Goal: Register for event/course

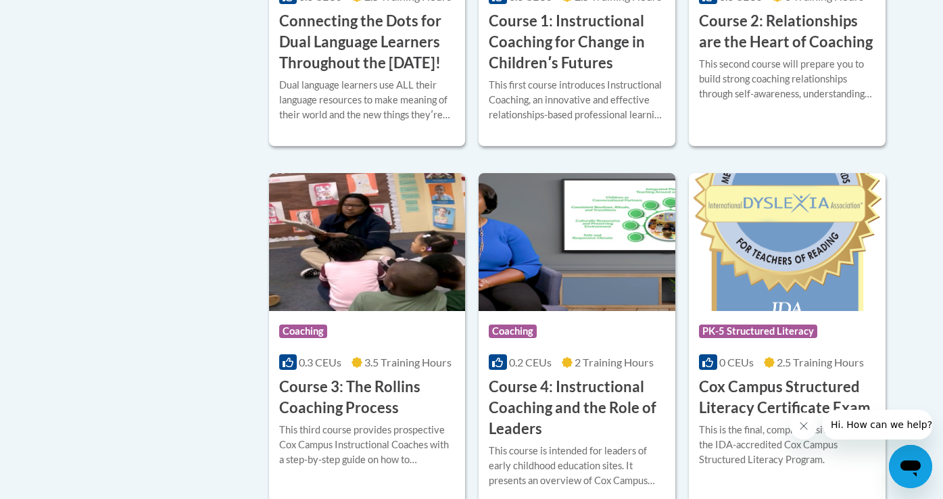
scroll to position [791, 0]
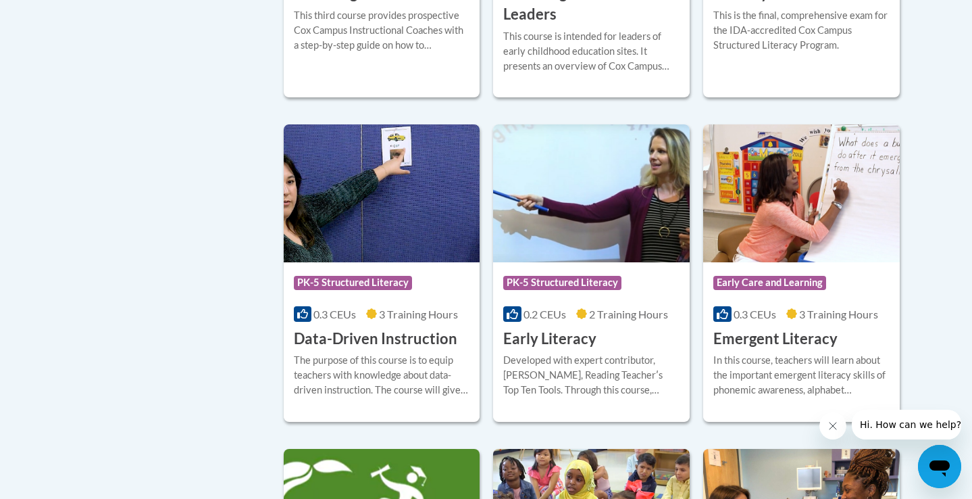
scroll to position [1375, 0]
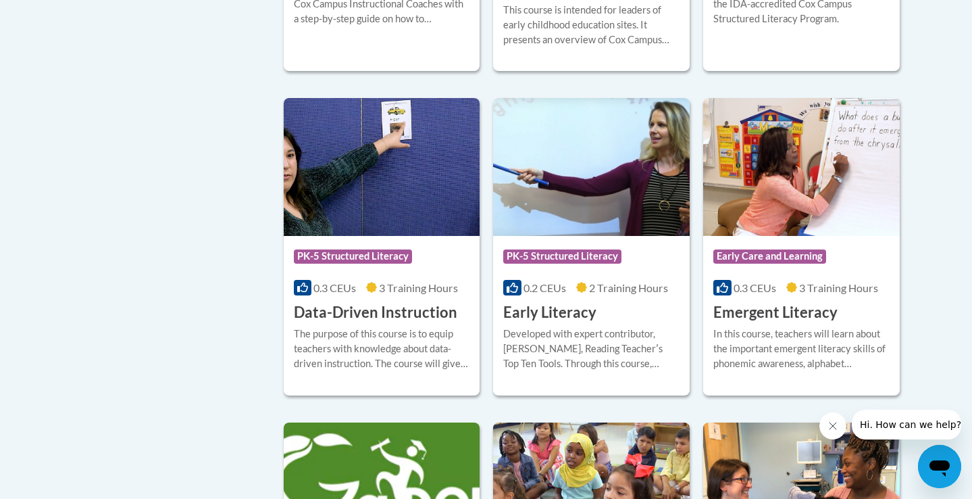
click at [355, 323] on h3 "Data-Driven Instruction" at bounding box center [376, 312] width 164 height 21
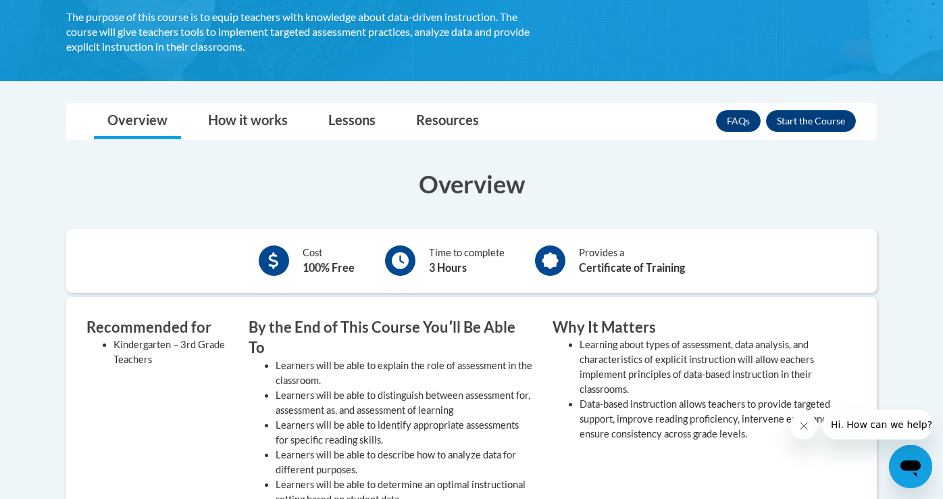
scroll to position [260, 0]
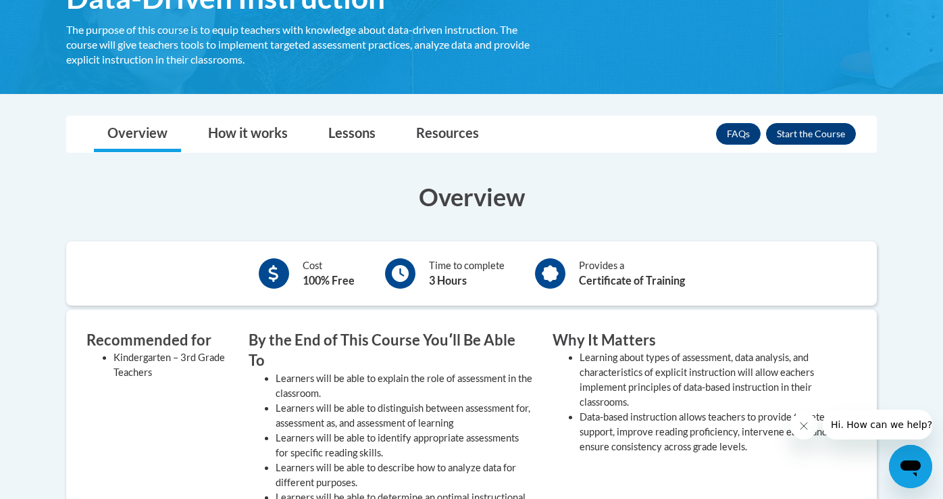
click at [797, 125] on button "Enroll" at bounding box center [811, 134] width 90 height 22
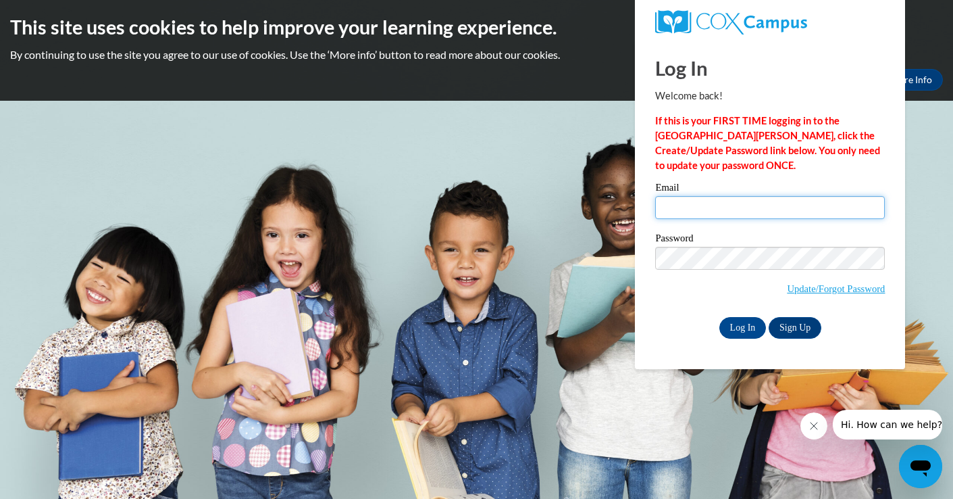
type input "[EMAIL_ADDRESS][DOMAIN_NAME]"
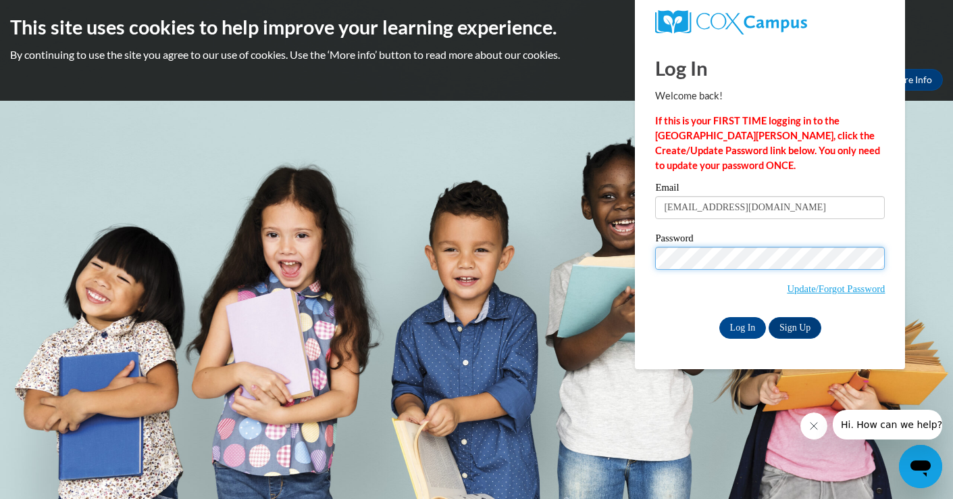
click at [742, 325] on input "Log In" at bounding box center [743, 328] width 47 height 22
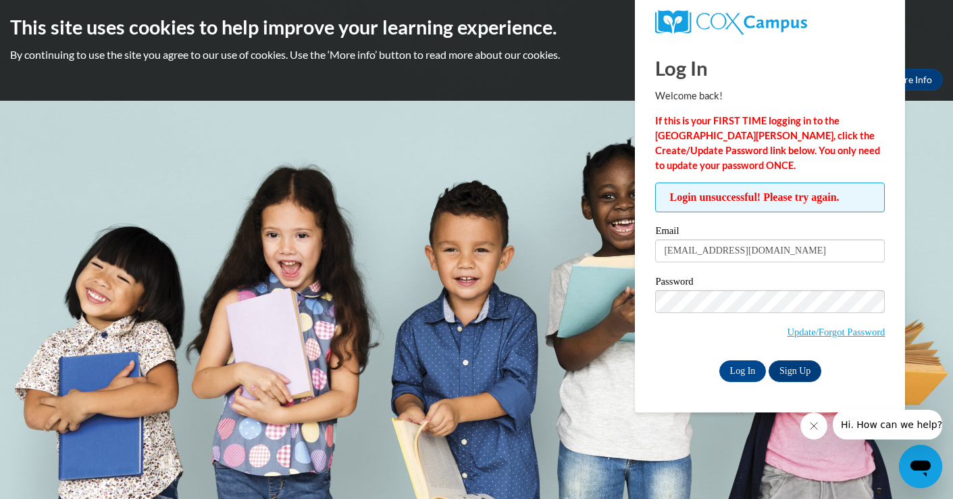
click at [761, 175] on div "Log In Welcome back! If this is your FIRST TIME logging in to the NEW Cox Campu…" at bounding box center [770, 211] width 230 height 341
click at [804, 333] on link "Update/Forgot Password" at bounding box center [836, 331] width 98 height 11
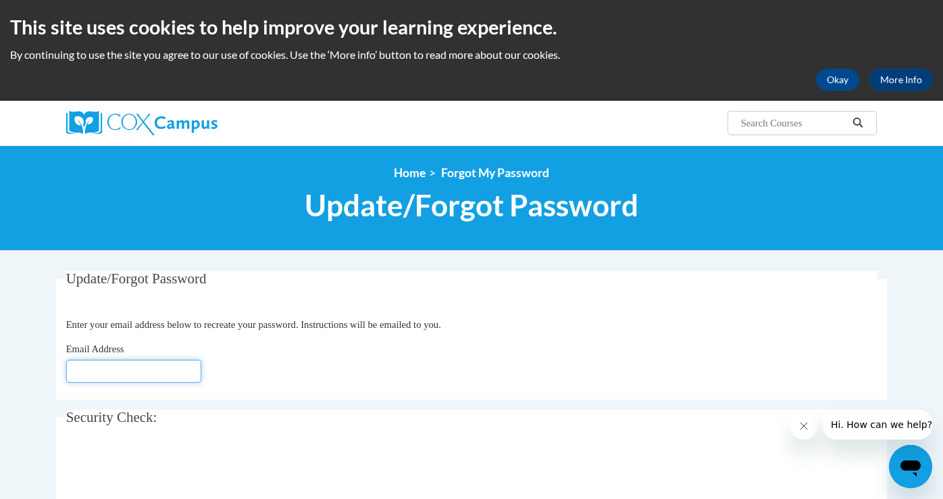
type input "[EMAIL_ADDRESS][DOMAIN_NAME]"
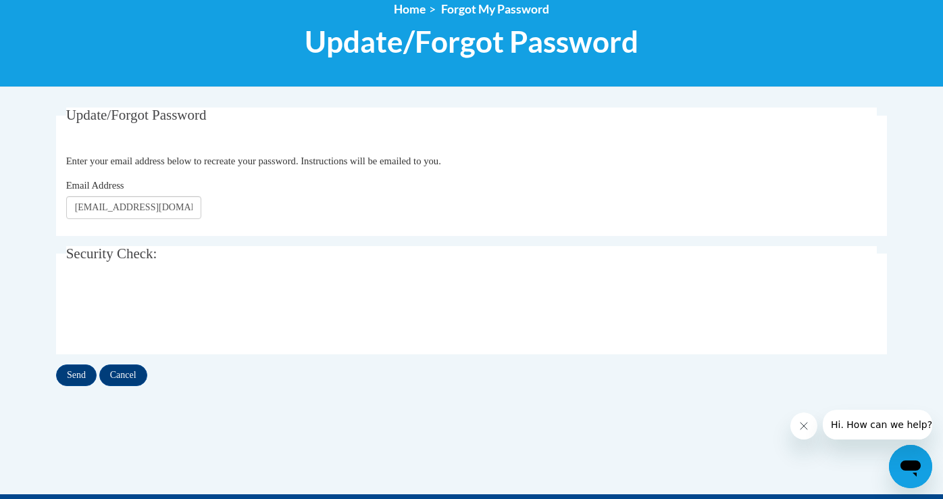
scroll to position [178, 0]
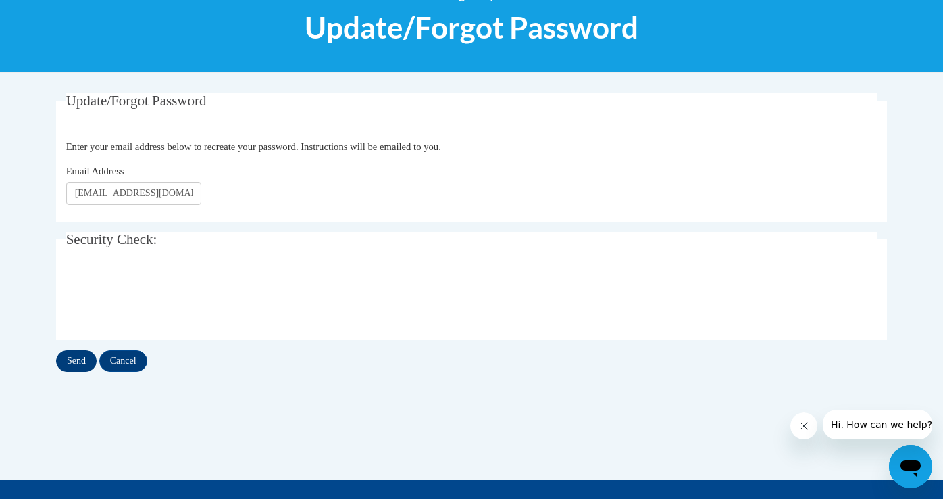
click at [68, 357] on input "Send" at bounding box center [76, 361] width 41 height 22
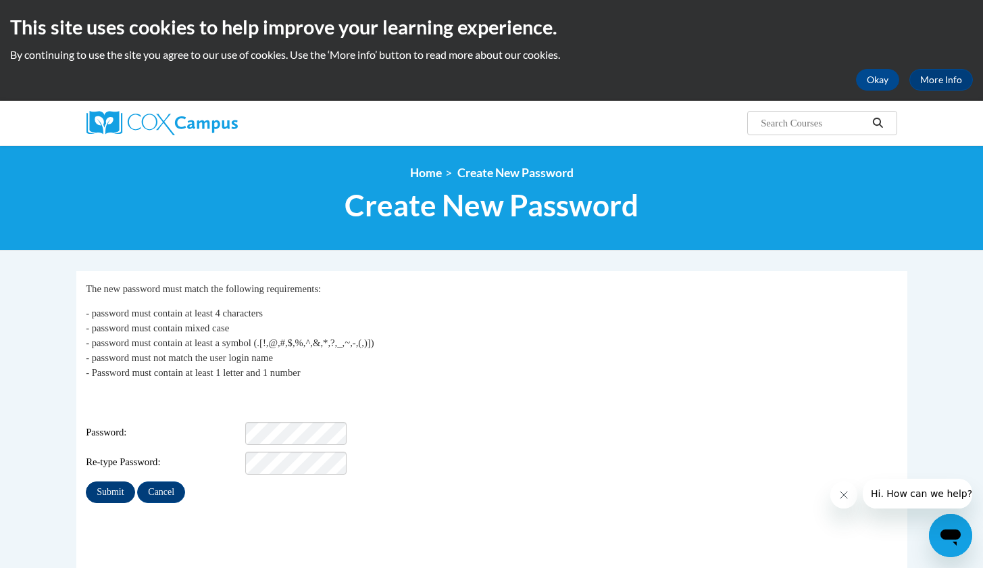
click at [106, 481] on input "Submit" at bounding box center [110, 492] width 49 height 22
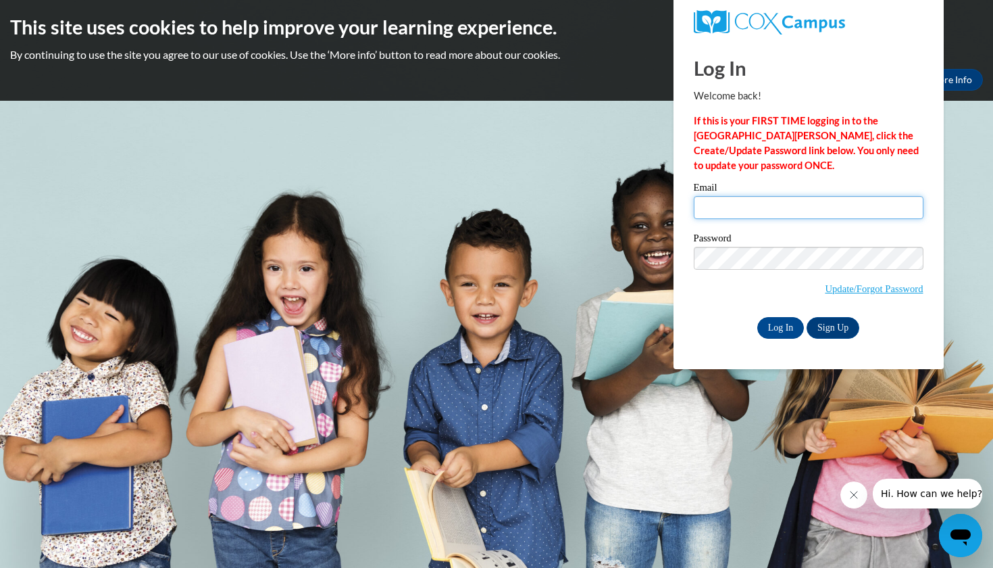
type input "[EMAIL_ADDRESS][DOMAIN_NAME]"
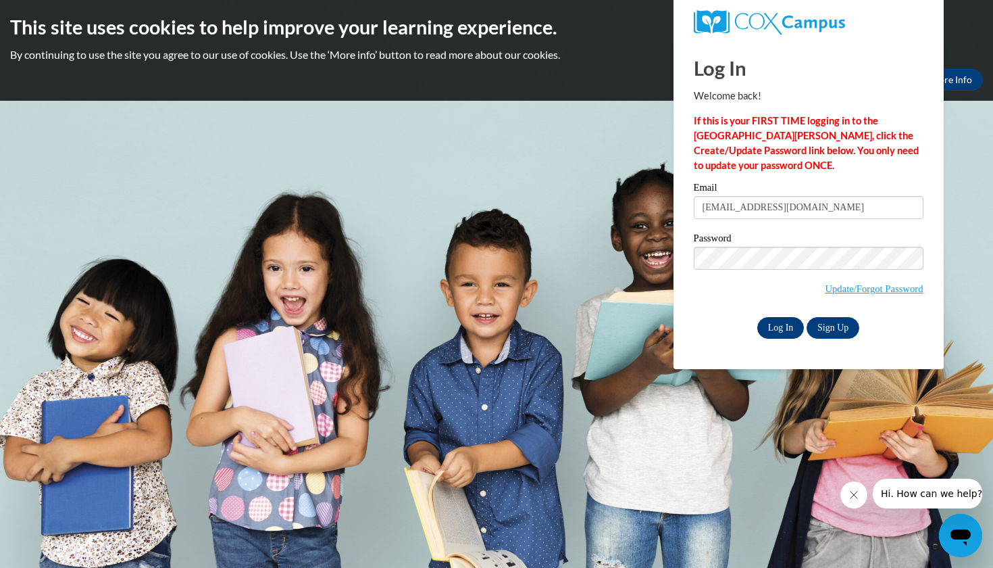
click at [771, 322] on input "Log In" at bounding box center [780, 328] width 47 height 22
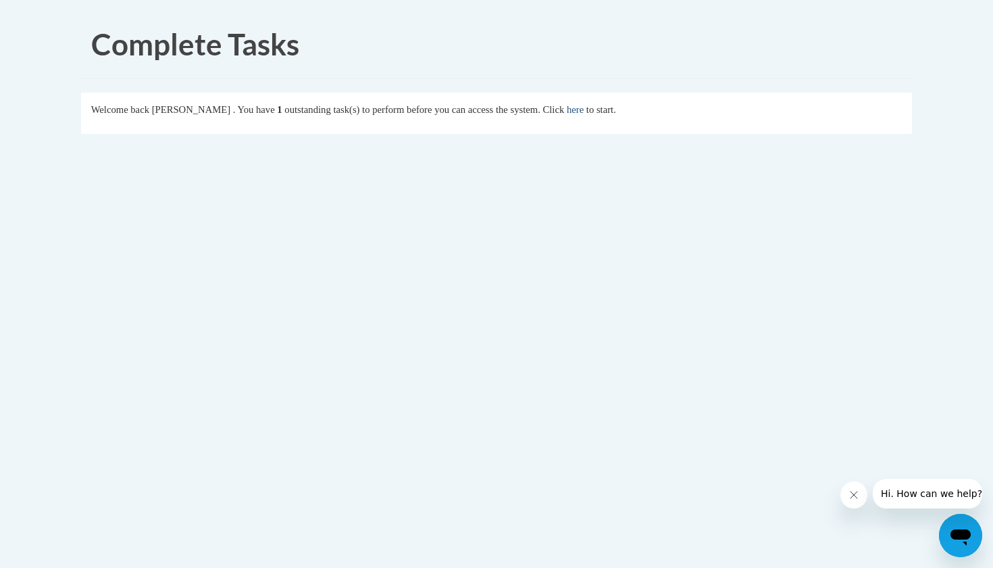
click at [584, 113] on link "here" at bounding box center [575, 109] width 17 height 11
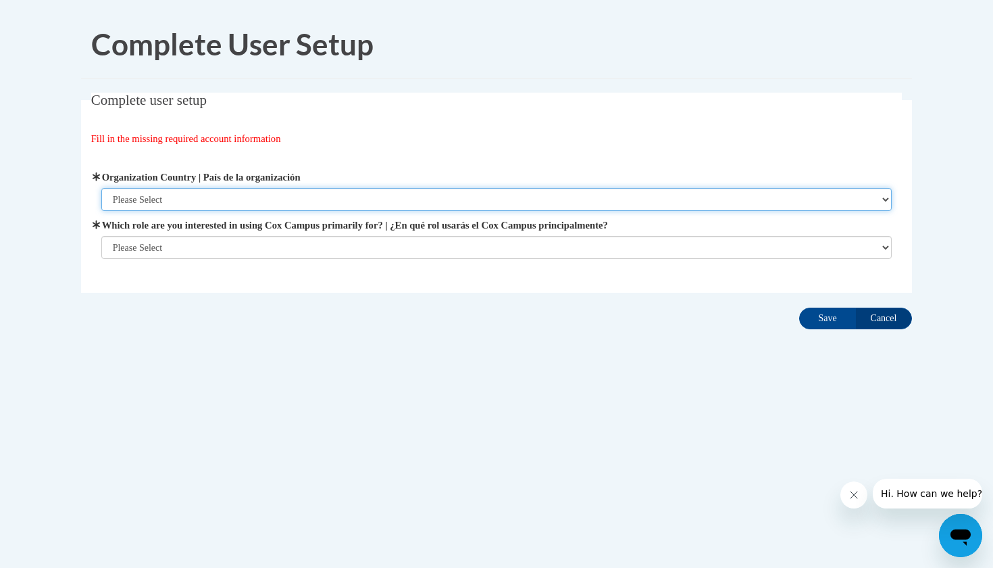
select select "ad49bcad-a171-4b2e-b99c-48b446064914"
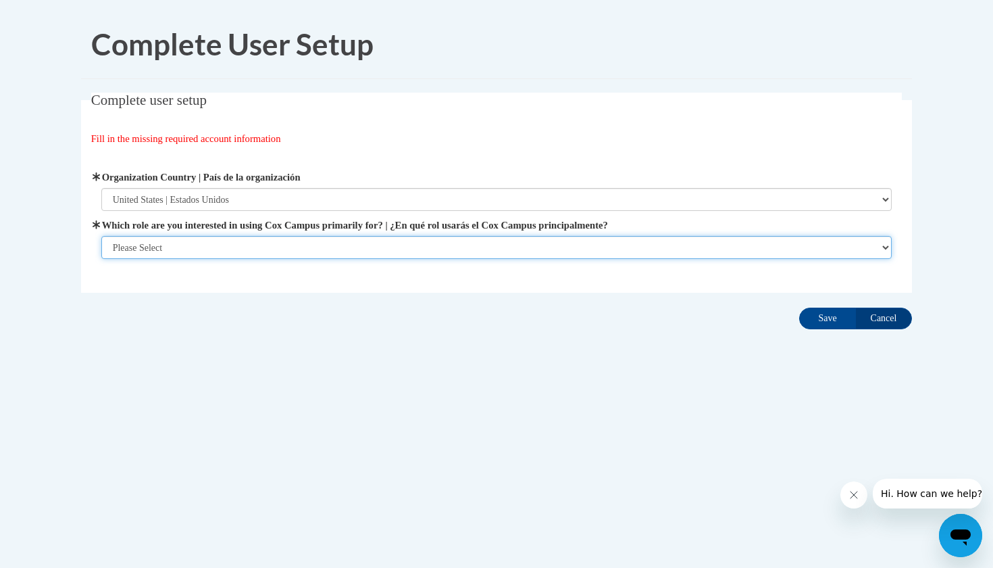
select select "5a18ea06-2b54-4451-96f2-d152daf9eac5"
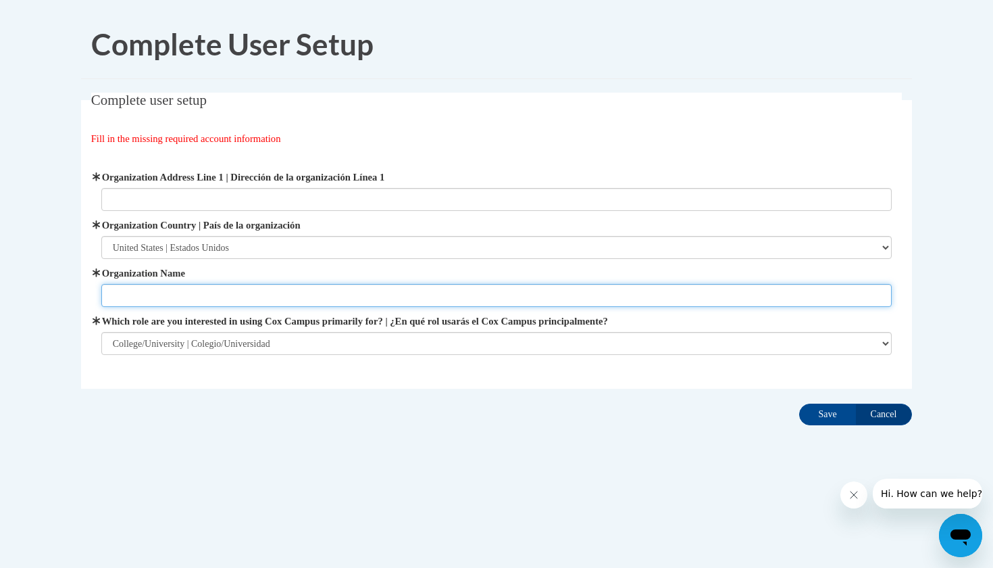
click at [222, 297] on input "Organization Name" at bounding box center [496, 295] width 791 height 23
type input "University of Central Arkansas"
click at [828, 414] on input "Save" at bounding box center [827, 414] width 57 height 22
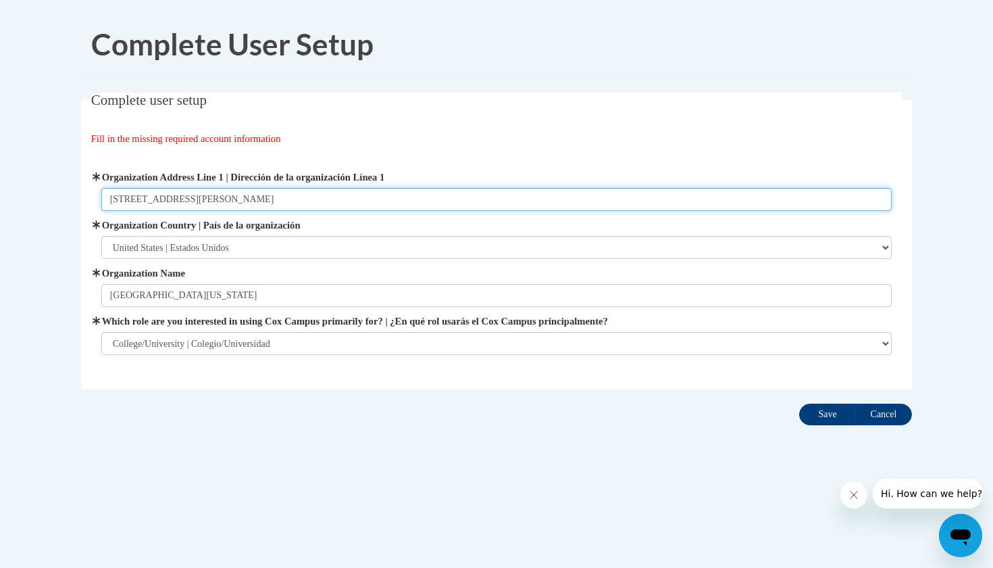
type input "210 Donaghey Ave Conway, AR 72035"
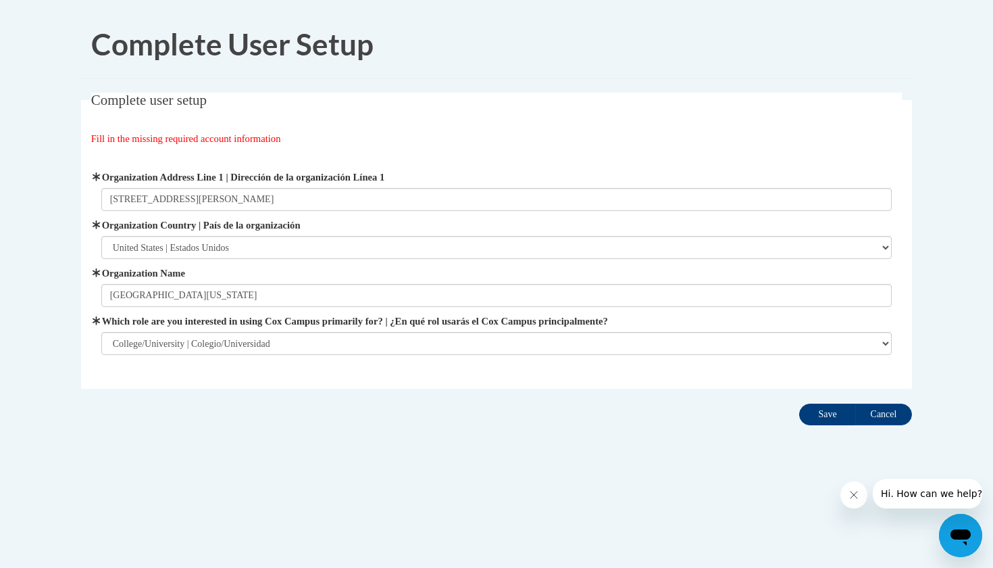
click at [827, 412] on input "Save" at bounding box center [827, 414] width 57 height 22
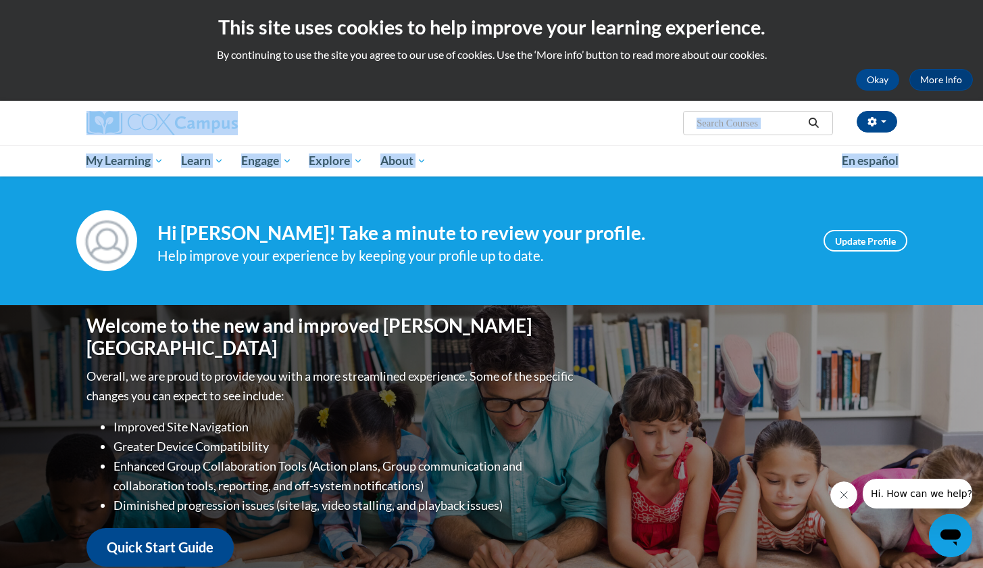
drag, startPoint x: 982, startPoint y: 90, endPoint x: 981, endPoint y: 163, distance: 73.0
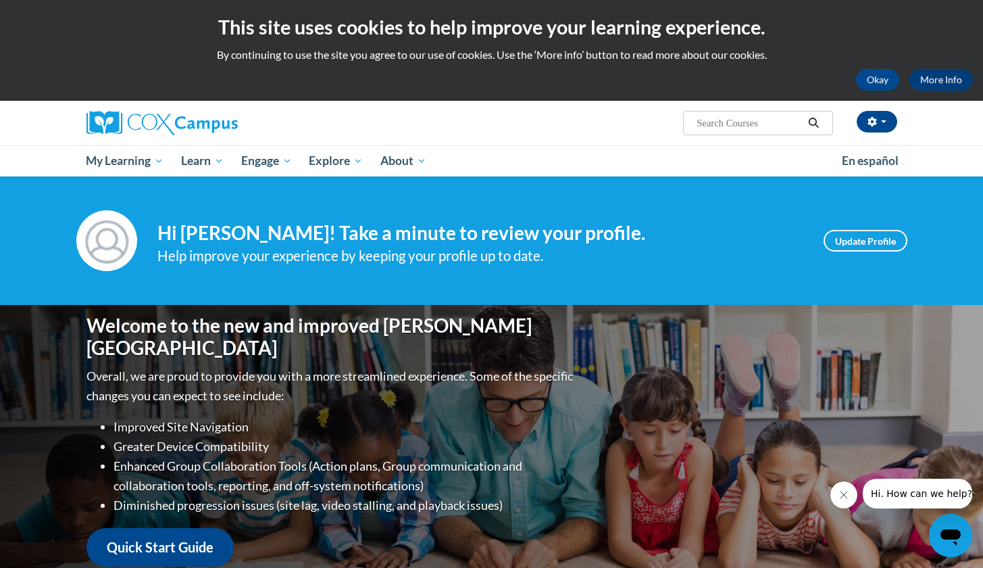
click at [755, 255] on div "Help improve your experience by keeping your profile up to date." at bounding box center [480, 256] width 646 height 22
click at [863, 230] on link "Update Profile" at bounding box center [866, 241] width 84 height 22
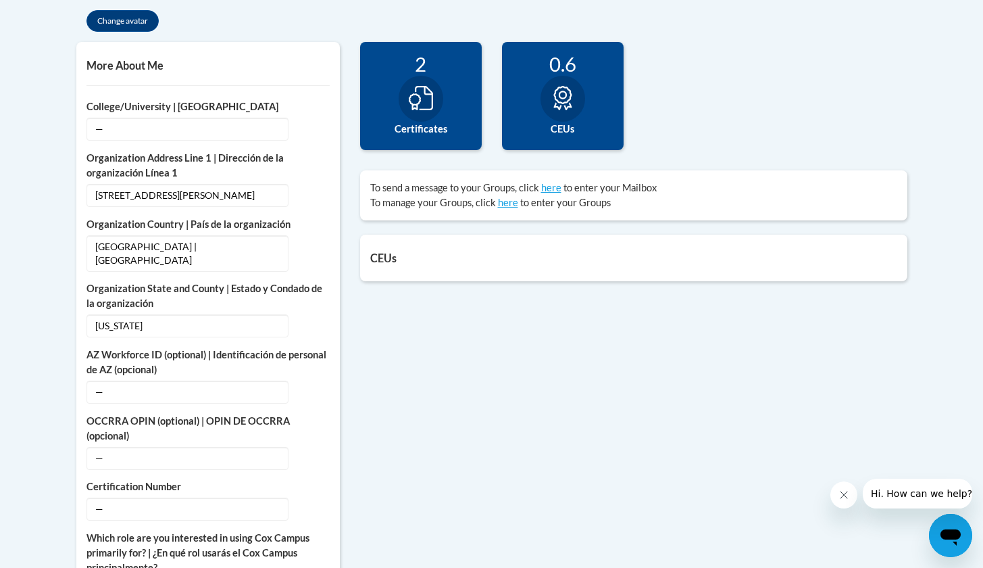
scroll to position [450, 0]
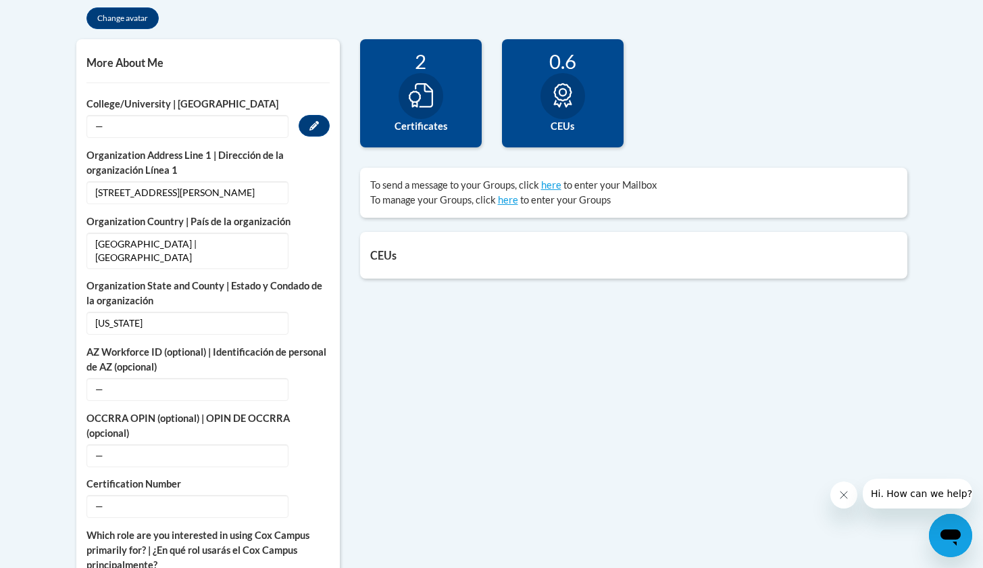
click at [116, 122] on span "—" at bounding box center [187, 126] width 202 height 23
click at [144, 126] on span "—" at bounding box center [187, 126] width 202 height 23
click at [315, 126] on icon "Custom profile fields" at bounding box center [313, 125] width 9 height 9
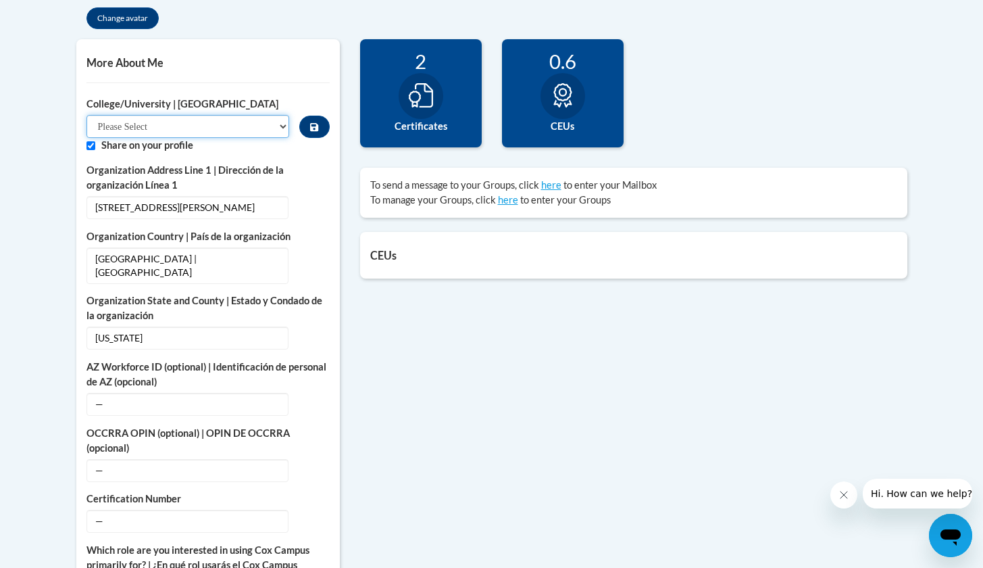
select select "99b32b07-cffc-426c-8bf6-0cd77760d84b"
click at [155, 326] on span "Washington" at bounding box center [187, 337] width 202 height 23
click at [149, 326] on span "Washington" at bounding box center [187, 337] width 202 height 23
click at [154, 326] on span "Washington" at bounding box center [187, 337] width 202 height 23
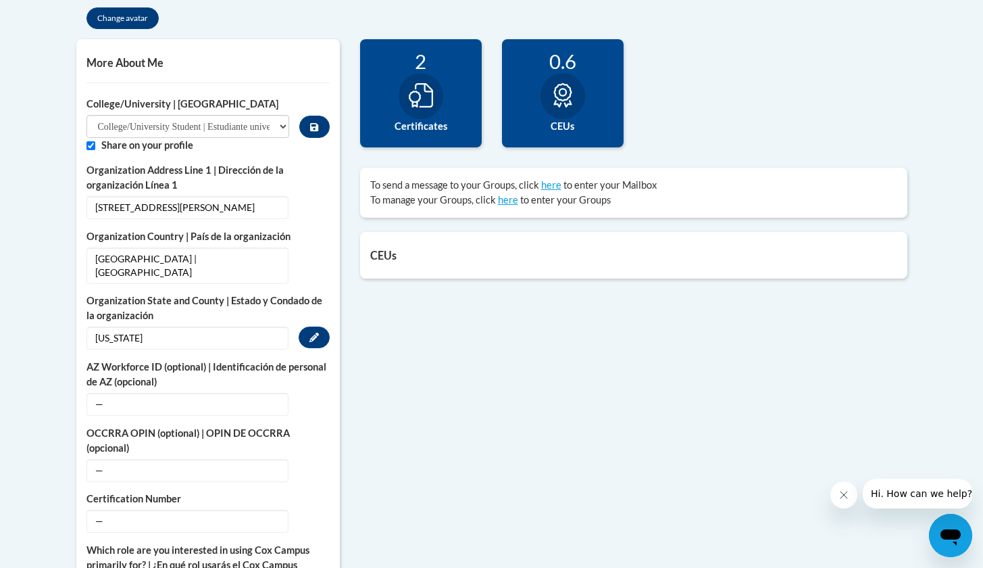
click at [154, 326] on span "Washington" at bounding box center [187, 337] width 202 height 23
click at [312, 332] on icon "Custom profile fields" at bounding box center [313, 336] width 9 height 9
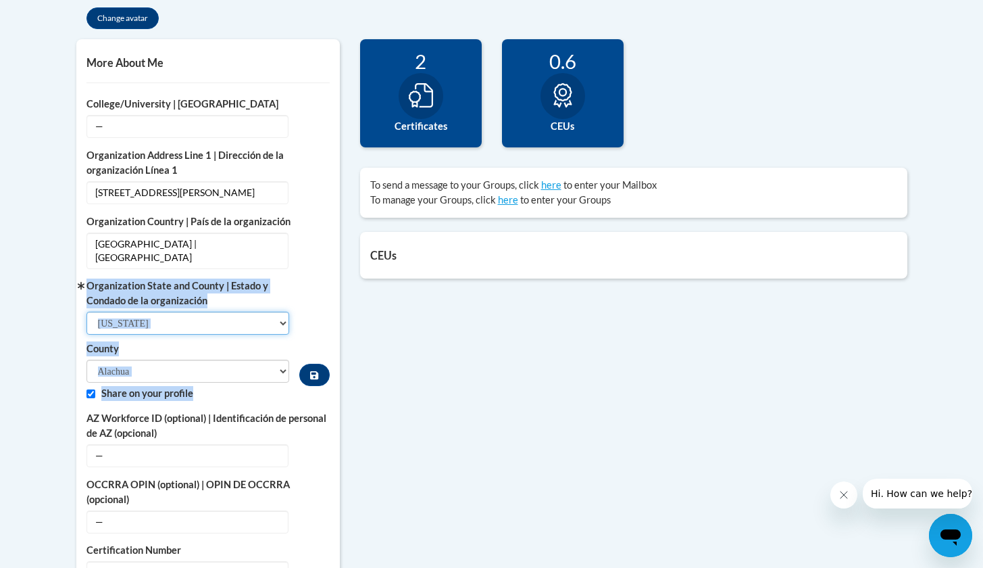
select select "Arkansas"
select select "Faulkner"
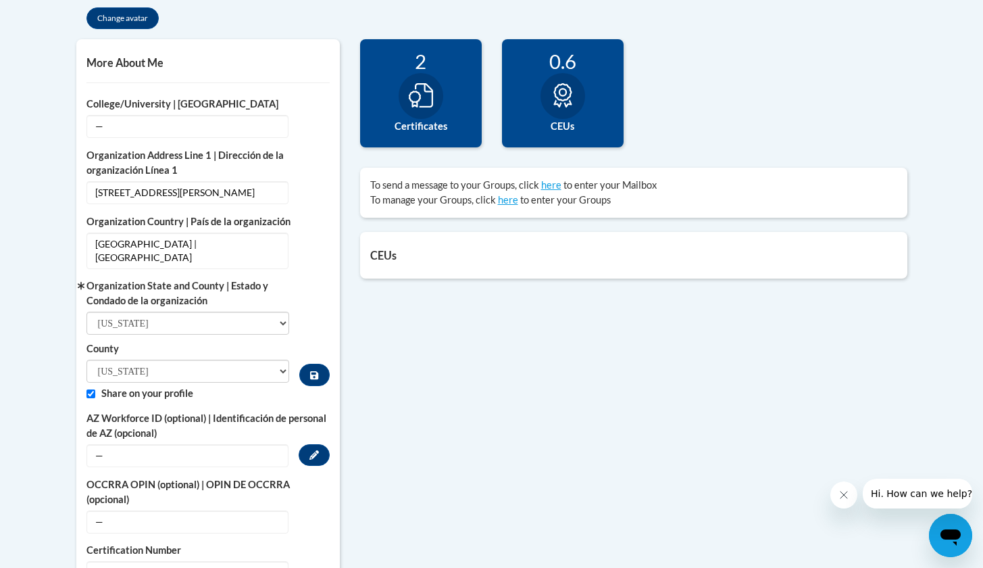
click at [186, 445] on span "—" at bounding box center [187, 455] width 202 height 23
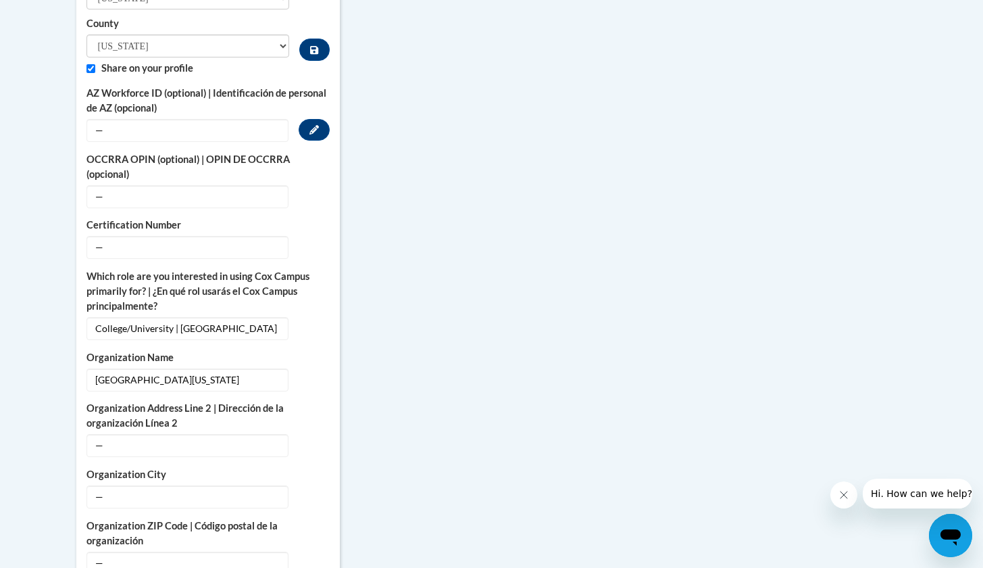
scroll to position [789, 0]
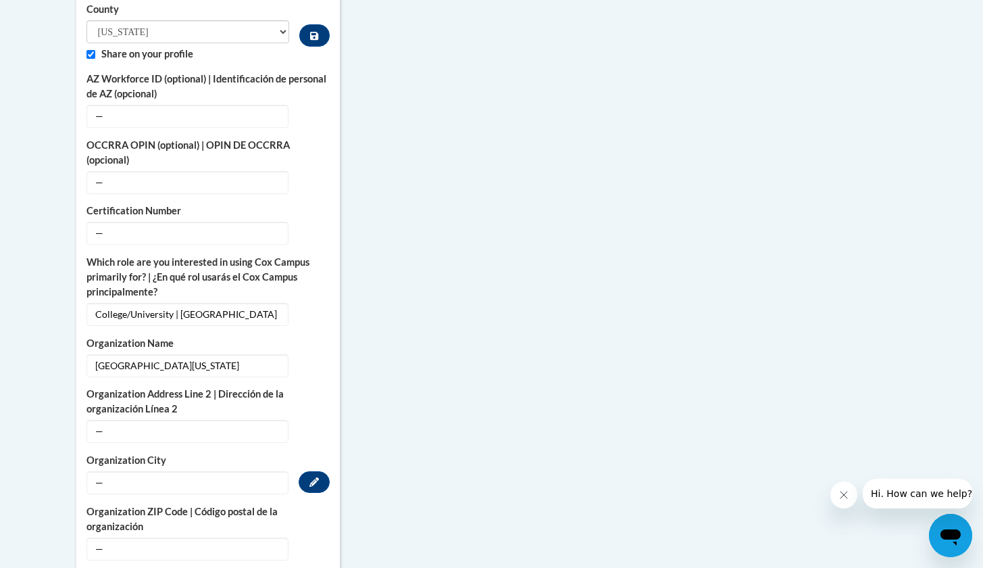
click at [120, 471] on span "—" at bounding box center [187, 482] width 202 height 23
click at [313, 471] on button "Edit" at bounding box center [314, 482] width 31 height 22
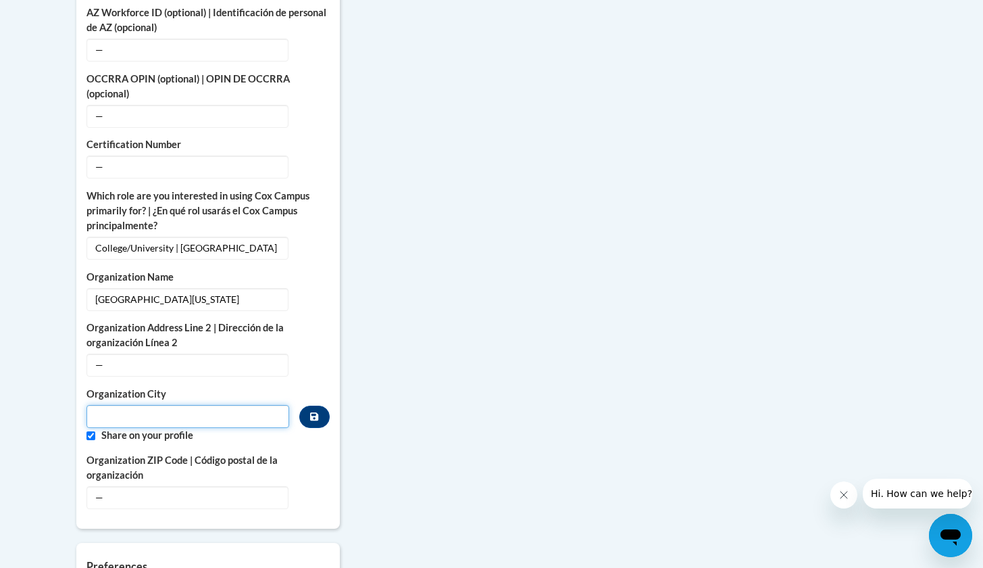
click at [178, 405] on input "Metadata input" at bounding box center [187, 416] width 203 height 23
type input "Conway"
click at [160, 486] on span "—" at bounding box center [187, 497] width 202 height 23
click at [312, 491] on icon "Custom profile fields" at bounding box center [313, 495] width 9 height 9
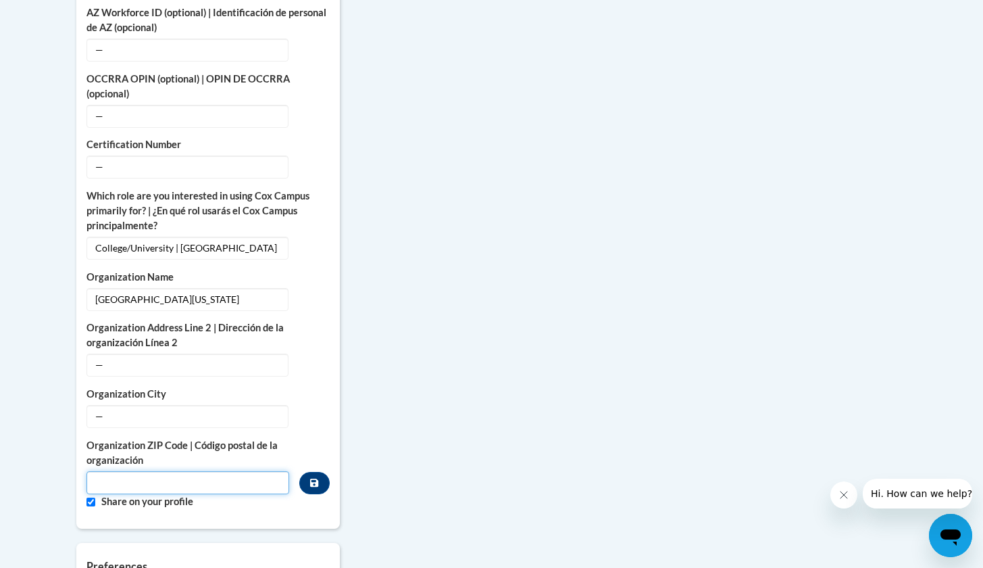
click at [253, 474] on input "Metadata input" at bounding box center [187, 482] width 203 height 23
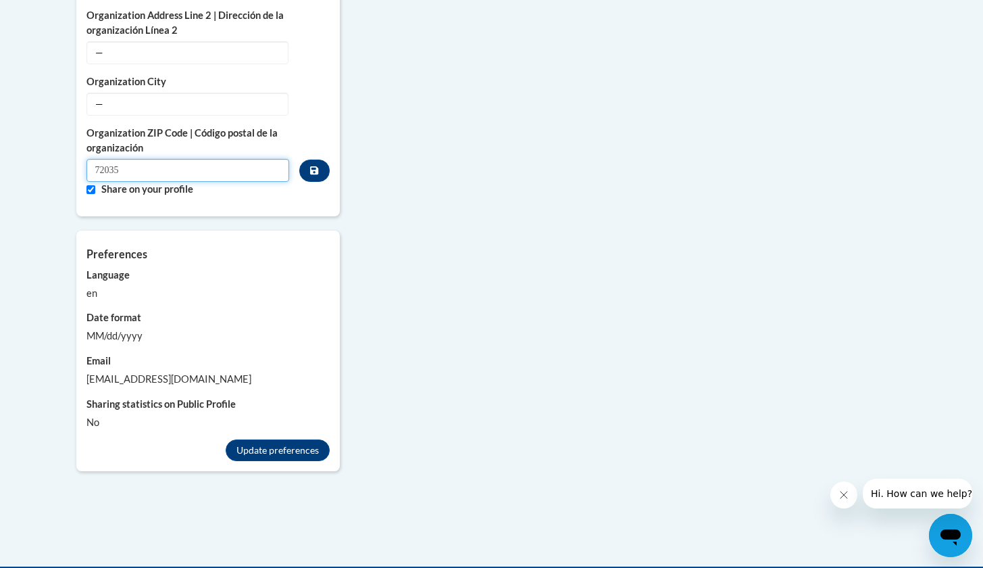
scroll to position [1128, 0]
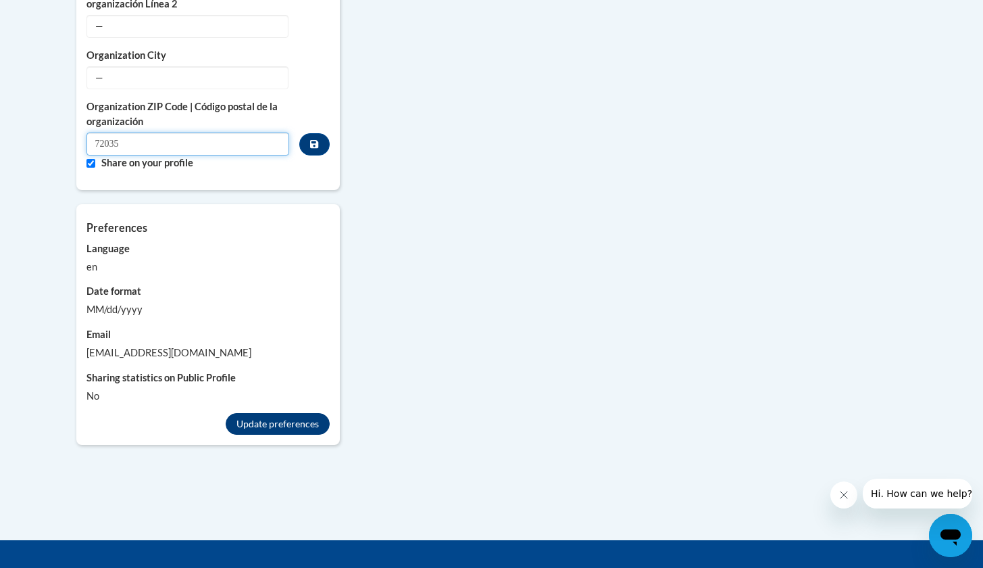
type input "72035"
click at [248, 413] on button "Update preferences" at bounding box center [278, 424] width 104 height 22
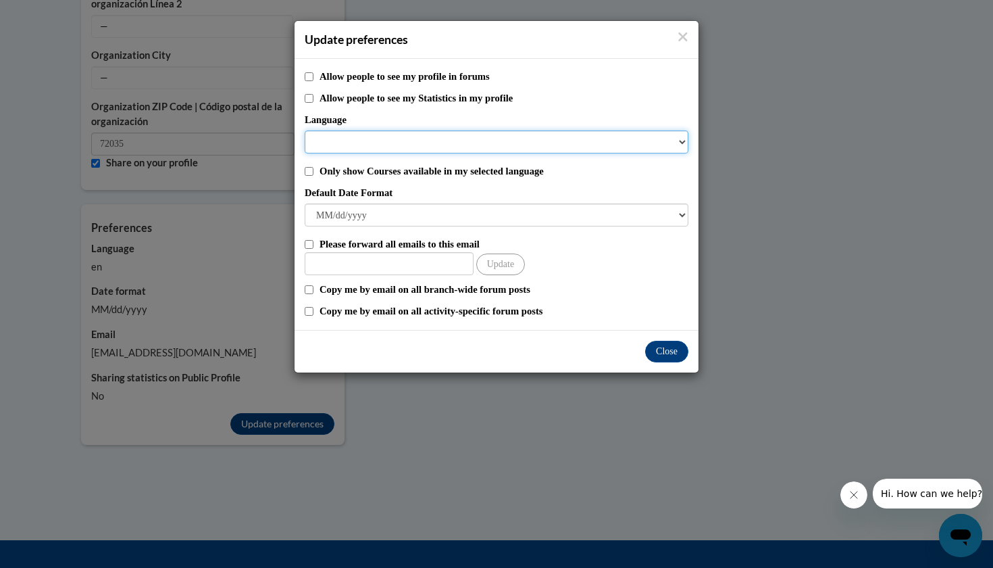
click at [681, 141] on select "Language" at bounding box center [497, 141] width 384 height 23
click at [681, 146] on select "Language" at bounding box center [497, 141] width 384 height 23
click at [478, 137] on select "Language" at bounding box center [497, 141] width 384 height 23
click at [680, 143] on select "Language" at bounding box center [497, 141] width 384 height 23
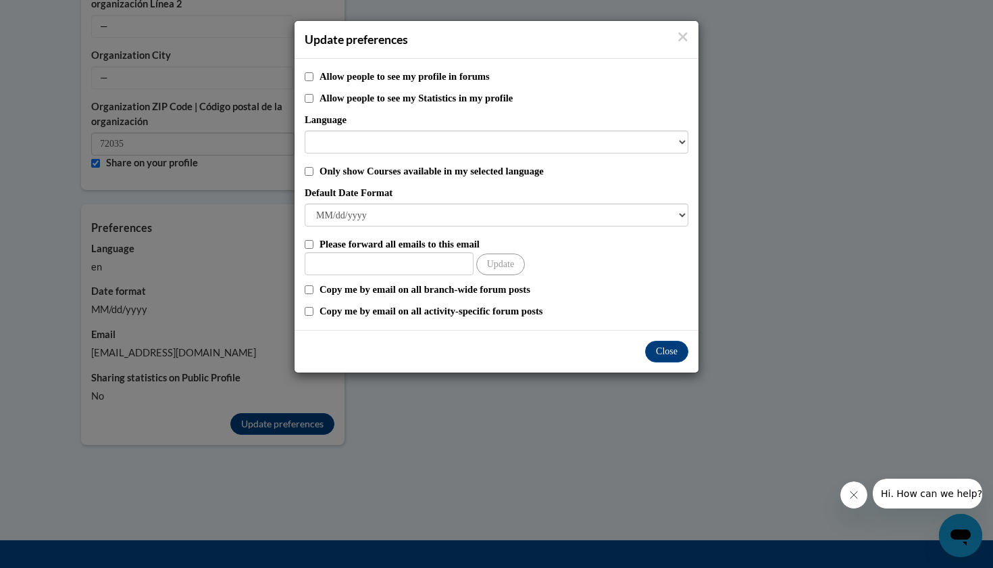
click at [307, 172] on input "Only show Courses available in my selected language" at bounding box center [309, 171] width 9 height 9
checkbox input "true"
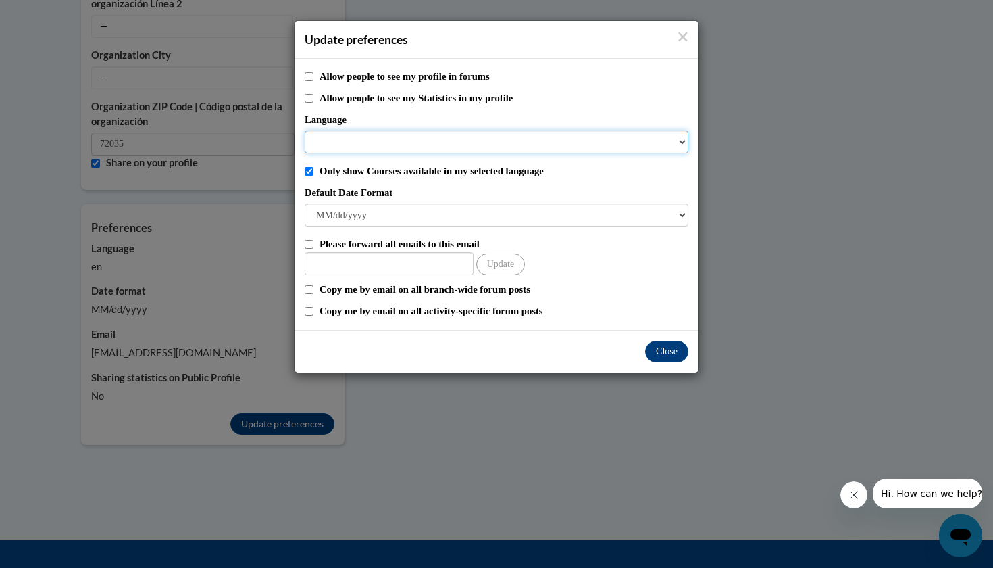
click at [341, 137] on select "Language" at bounding box center [497, 141] width 384 height 23
click at [682, 139] on select "Language" at bounding box center [497, 141] width 384 height 23
click at [309, 76] on input "Allow people to see my profile in forums" at bounding box center [309, 76] width 9 height 9
checkbox input "true"
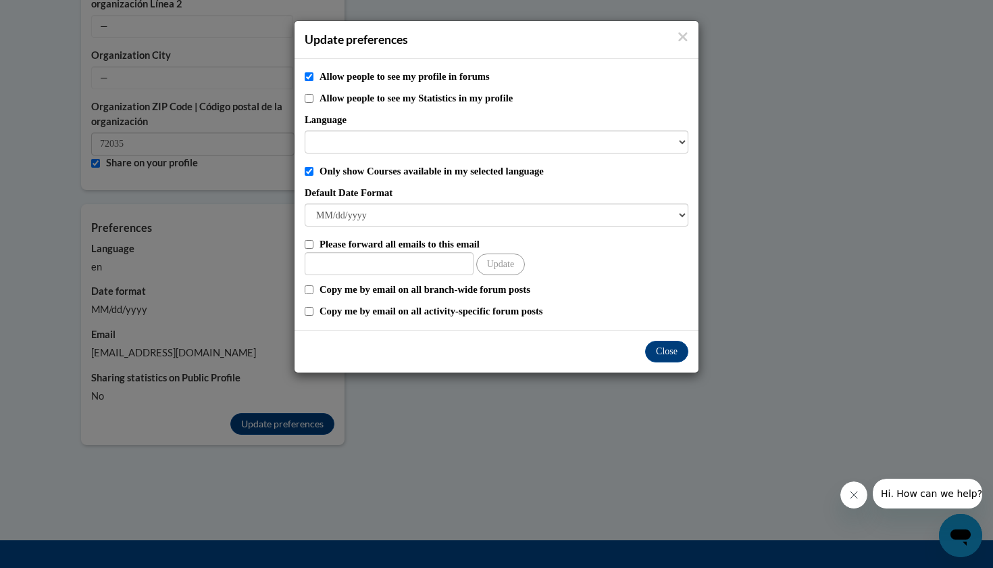
click at [309, 95] on input "Allow people to see my Statistics in my profile" at bounding box center [309, 98] width 9 height 9
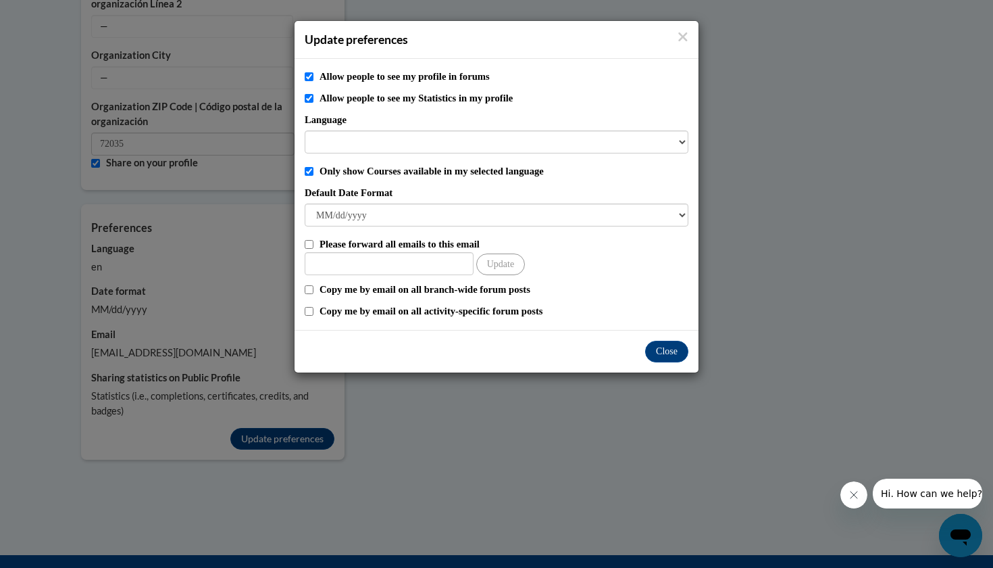
click at [309, 95] on input "Allow people to see my Statistics in my profile" at bounding box center [309, 98] width 9 height 9
checkbox input "false"
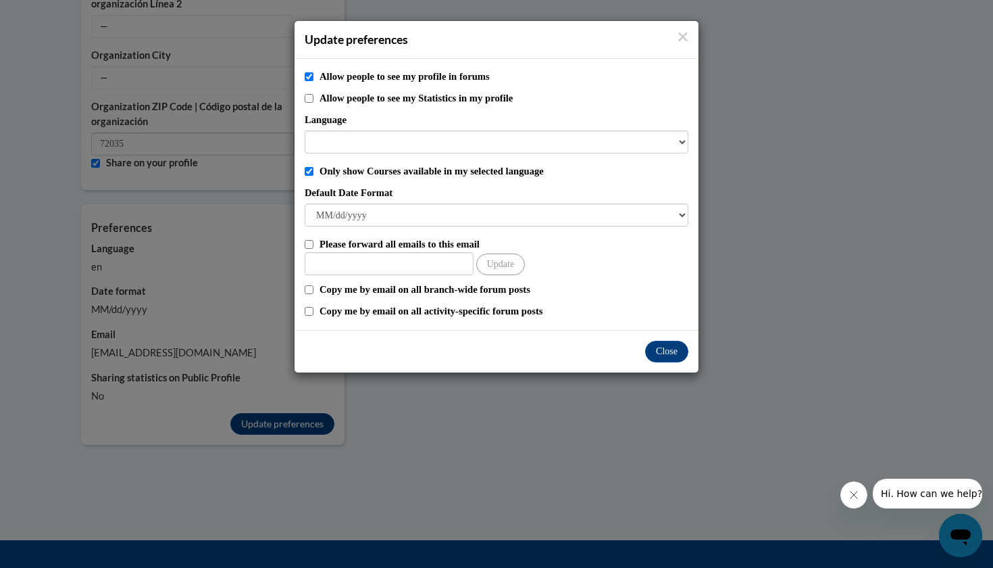
click at [308, 75] on input "Allow people to see my profile in forums" at bounding box center [309, 76] width 9 height 9
checkbox input "false"
click at [369, 266] on input "Other Email" at bounding box center [389, 263] width 169 height 23
type input "kbrandon5@cub.uca.edu"
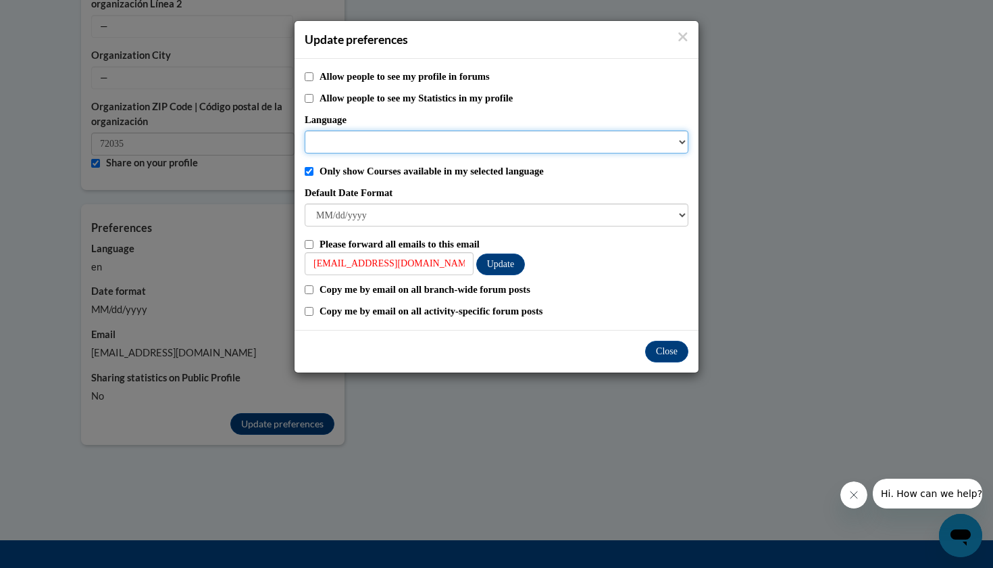
click at [355, 150] on select "Language" at bounding box center [497, 141] width 384 height 23
click at [355, 139] on select "Language" at bounding box center [497, 141] width 384 height 23
click at [665, 349] on button "Close" at bounding box center [666, 352] width 43 height 22
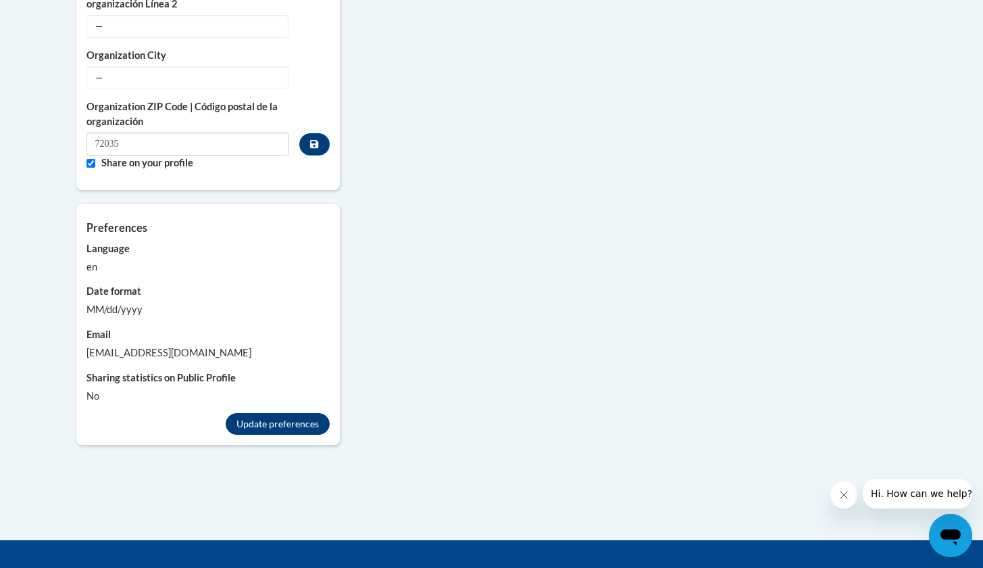
click at [264, 413] on button "Update preferences" at bounding box center [278, 424] width 104 height 22
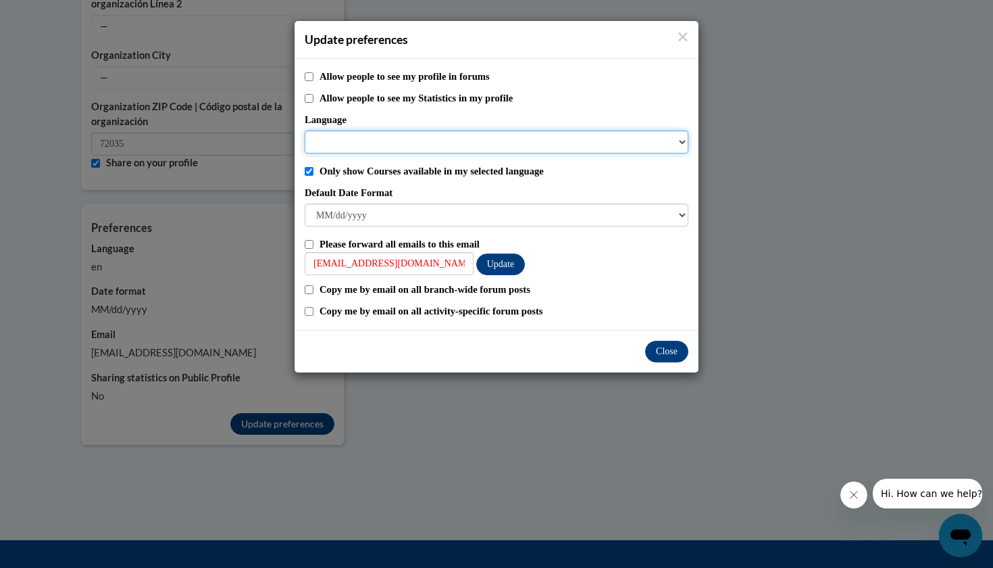
click at [680, 138] on select "Language" at bounding box center [497, 141] width 384 height 23
click at [680, 145] on select "Language" at bounding box center [497, 141] width 384 height 23
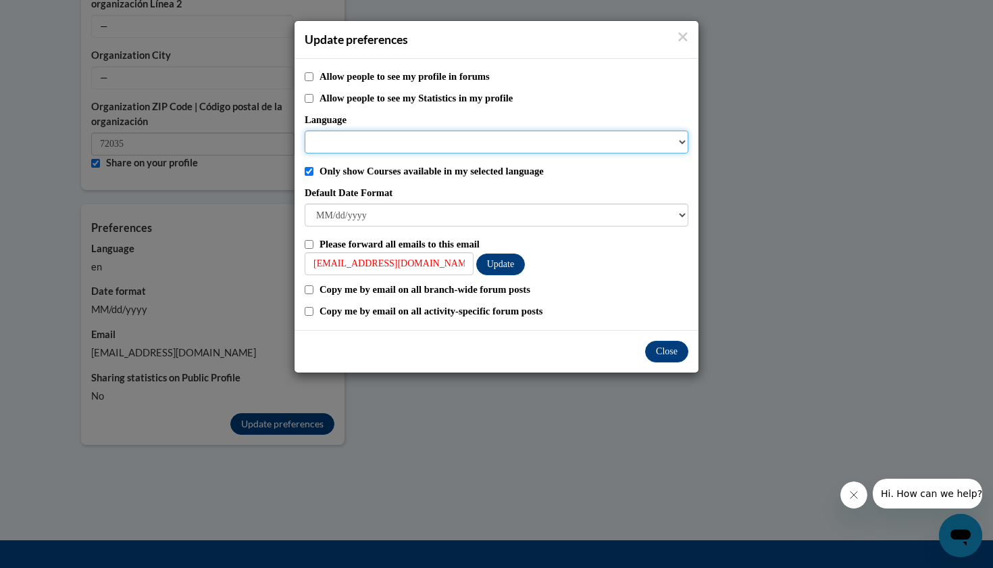
click at [591, 143] on select "Language" at bounding box center [497, 141] width 384 height 23
click at [676, 348] on button "Close" at bounding box center [666, 352] width 43 height 22
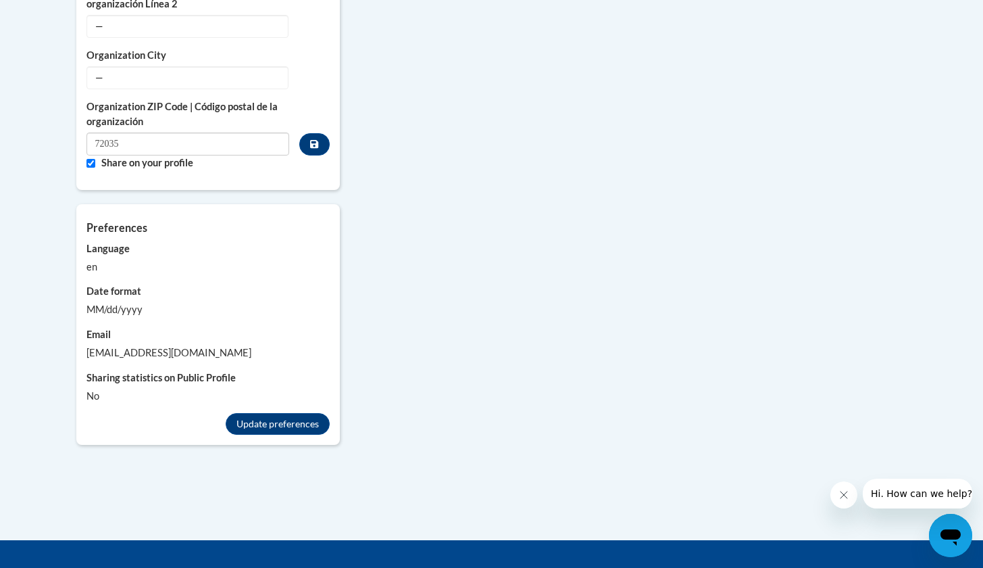
scroll to position [0, 0]
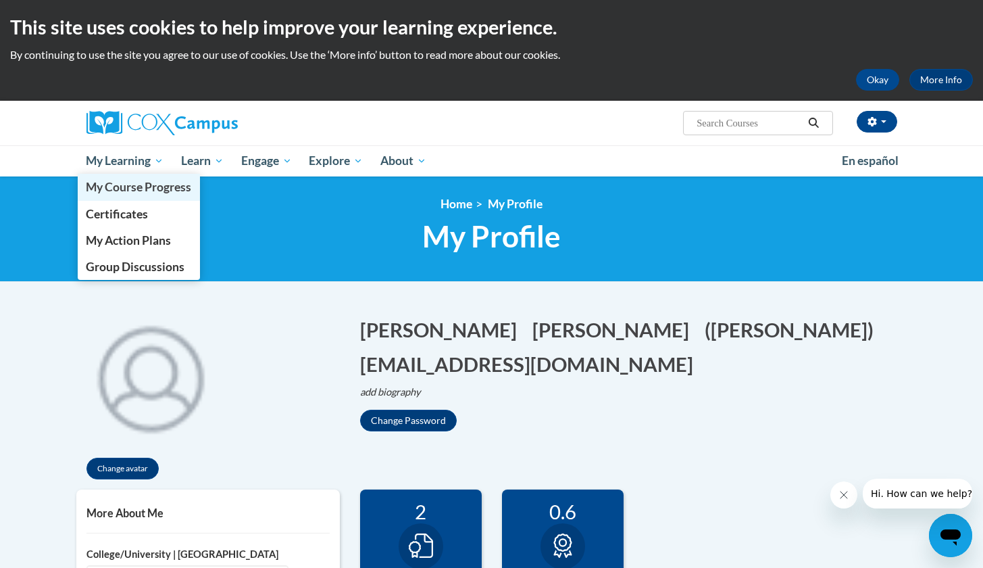
click at [116, 184] on span "My Course Progress" at bounding box center [138, 187] width 105 height 14
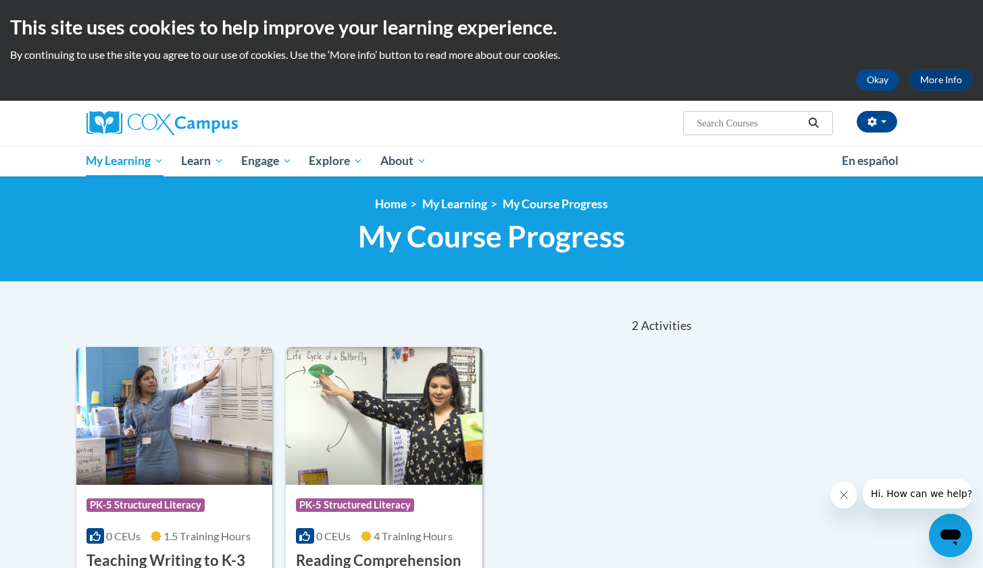
click at [709, 118] on input "Search..." at bounding box center [749, 123] width 108 height 16
type input "data driven instruction"
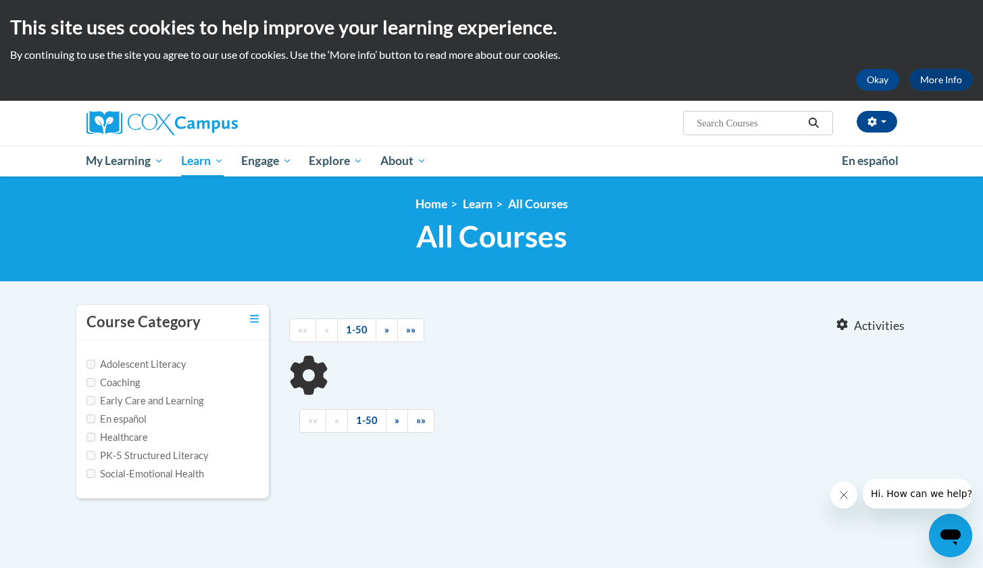
type input "data driven instruction"
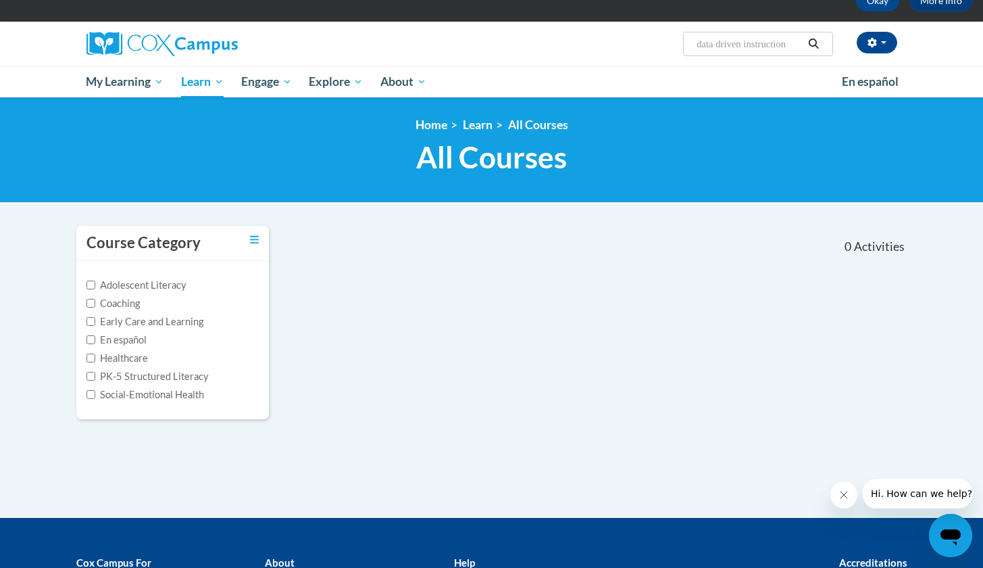
scroll to position [34, 0]
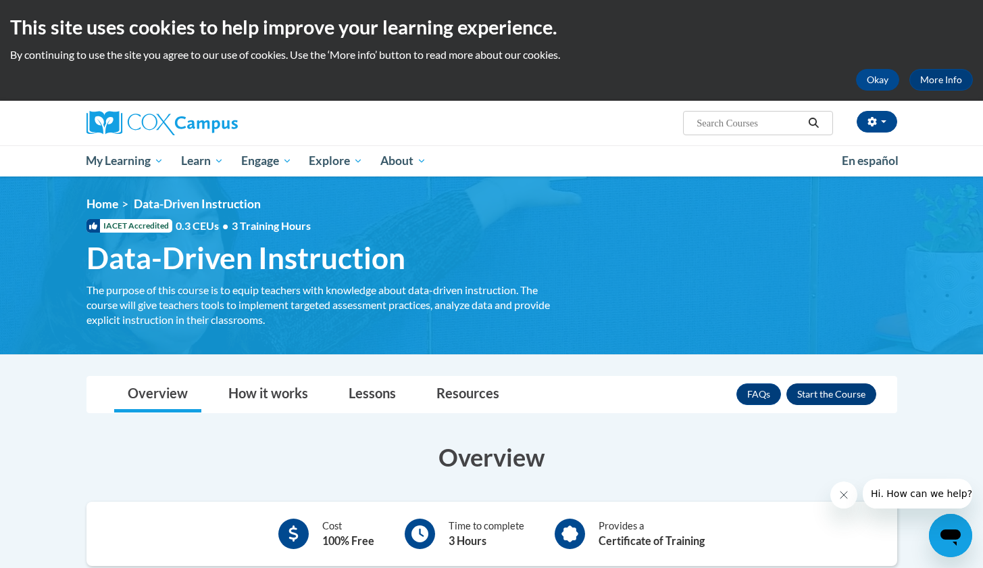
click at [828, 397] on button "Enroll" at bounding box center [831, 394] width 90 height 22
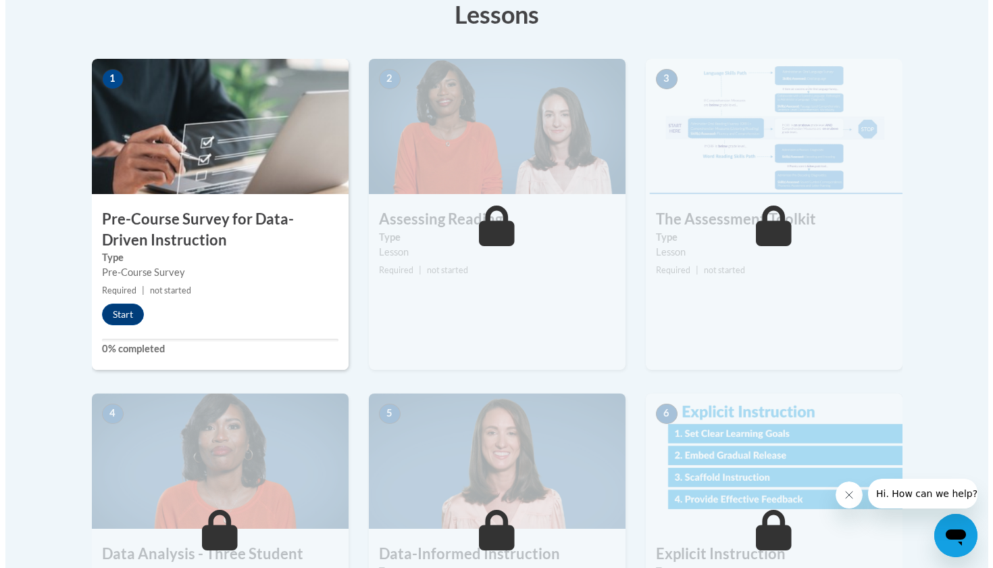
scroll to position [415, 0]
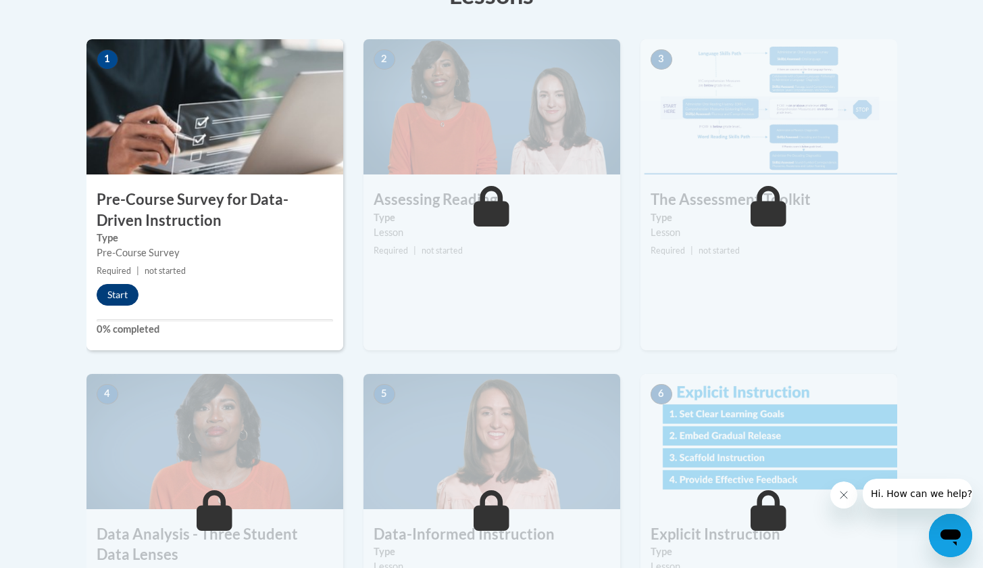
click at [113, 299] on button "Start" at bounding box center [118, 295] width 42 height 22
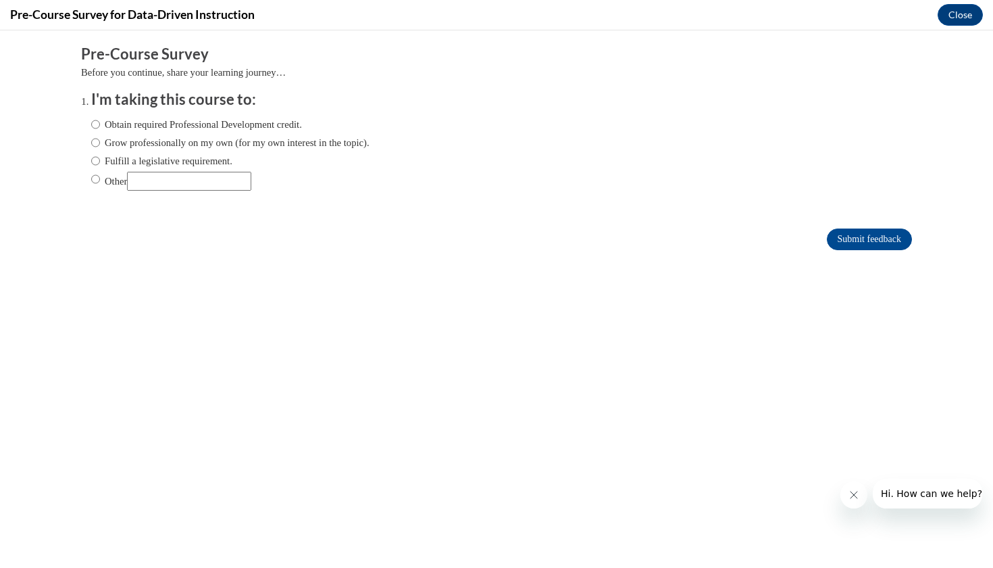
scroll to position [0, 0]
click at [146, 177] on input "Other" at bounding box center [189, 181] width 124 height 19
click at [91, 175] on label "Other" at bounding box center [171, 181] width 160 height 19
click at [91, 175] on input "Other" at bounding box center [95, 179] width 9 height 15
radio input "true"
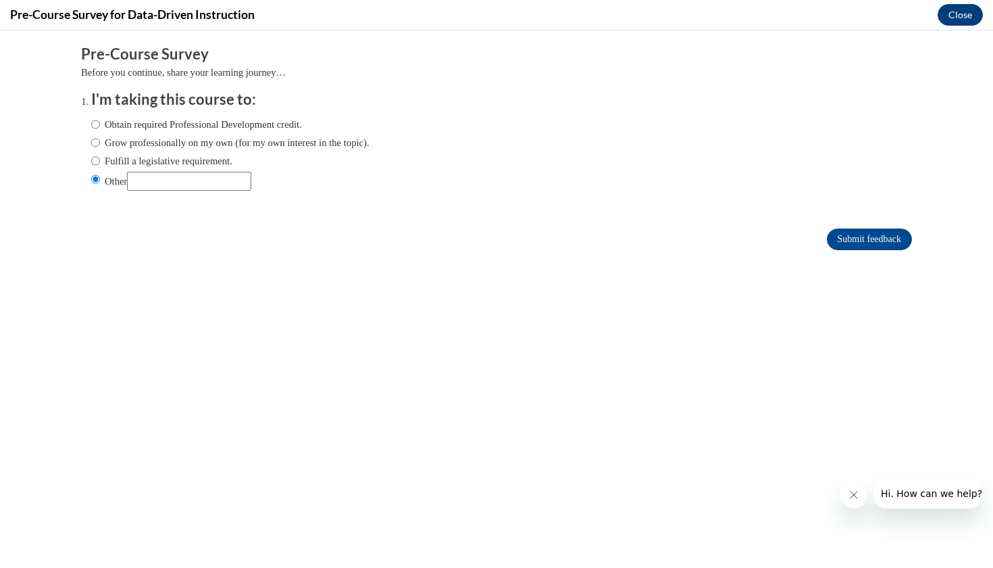
click at [128, 181] on label "Other" at bounding box center [171, 181] width 160 height 19
click at [100, 181] on input "Other" at bounding box center [95, 179] width 9 height 15
click at [141, 182] on input "Other" at bounding box center [189, 181] width 124 height 19
type input "University class"
click at [848, 228] on input "Submit feedback" at bounding box center [869, 239] width 85 height 22
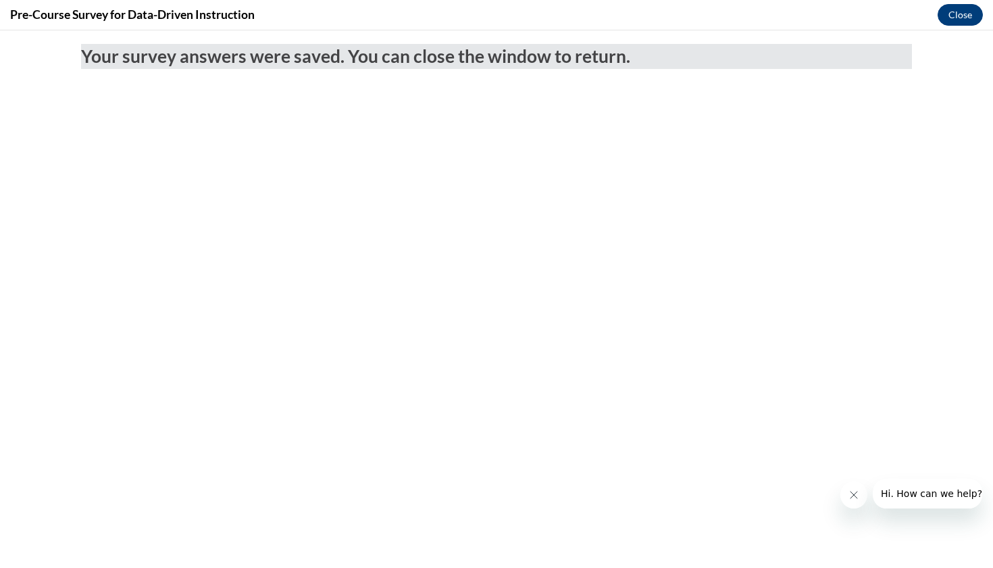
click at [963, 9] on button "Close" at bounding box center [960, 15] width 45 height 22
